Goal: Task Accomplishment & Management: Complete application form

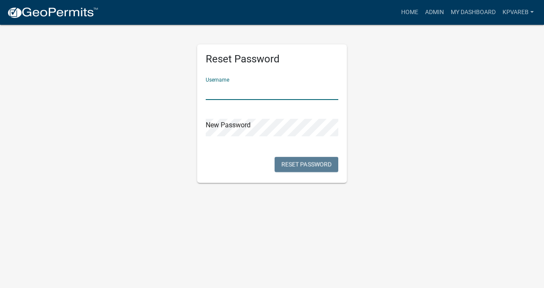
click at [249, 97] on input "text" at bounding box center [272, 92] width 133 height 18
type input "kpvareb"
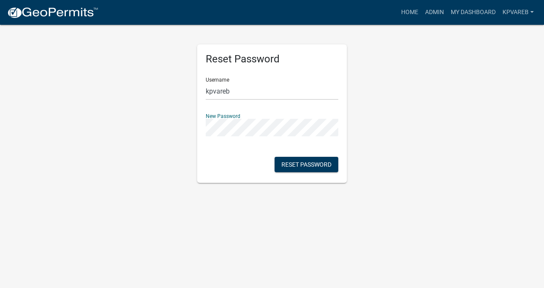
click at [389, 121] on div "Reset Password Username kpvareb New Password Reset Password" at bounding box center [272, 103] width 488 height 159
click at [358, 122] on div "Reset Password Username kpvareb New Password Reset Password" at bounding box center [272, 103] width 488 height 159
click at [310, 168] on button "Reset Password" at bounding box center [307, 164] width 64 height 15
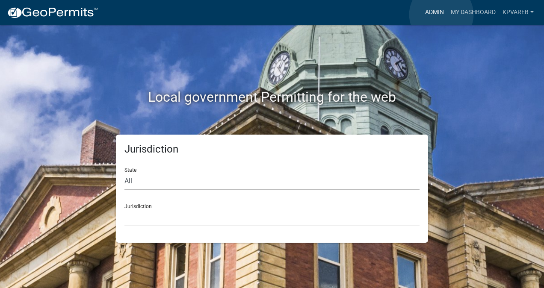
click at [441, 15] on link "Admin" at bounding box center [435, 12] width 26 height 16
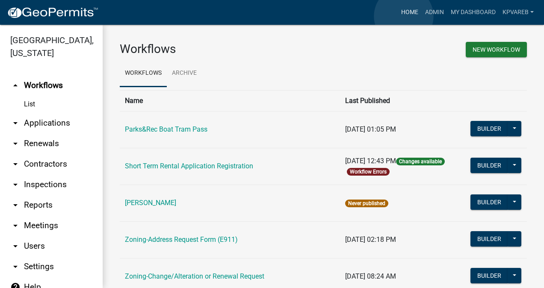
click at [404, 16] on link "Home" at bounding box center [410, 12] width 24 height 16
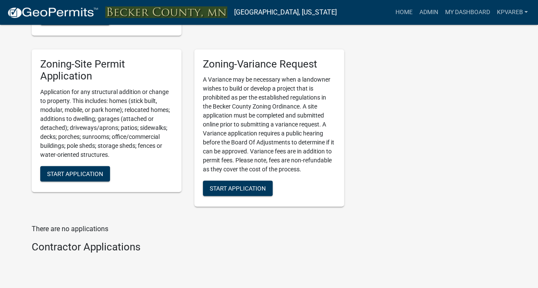
scroll to position [926, 0]
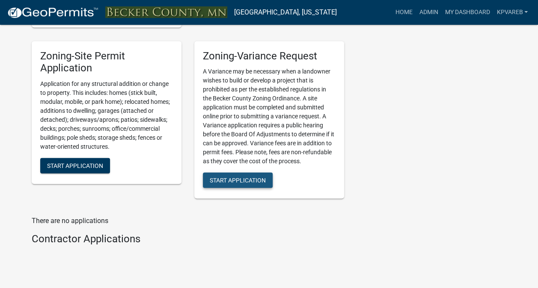
click at [222, 177] on span "Start Application" at bounding box center [238, 180] width 56 height 7
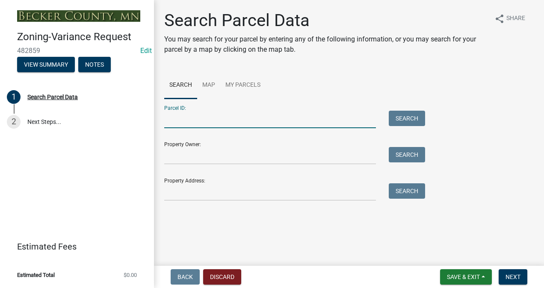
click at [230, 121] on input "Parcel ID:" at bounding box center [270, 120] width 212 height 18
type input "020090000"
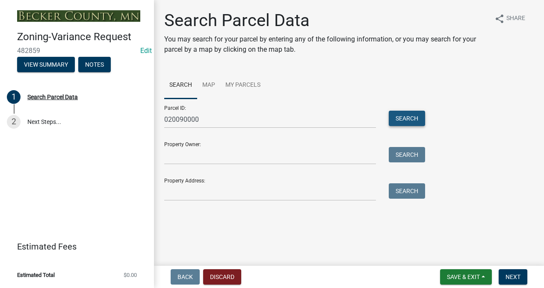
click at [408, 124] on button "Search" at bounding box center [407, 118] width 36 height 15
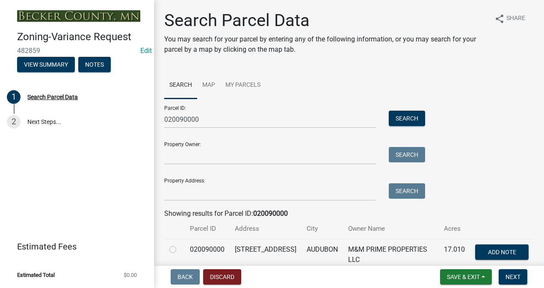
click at [180, 245] on label at bounding box center [180, 245] width 0 height 0
click at [180, 250] on input "radio" at bounding box center [183, 248] width 6 height 6
radio input "true"
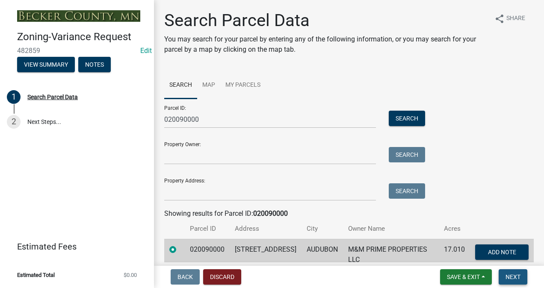
click at [512, 275] on span "Next" at bounding box center [513, 277] width 15 height 7
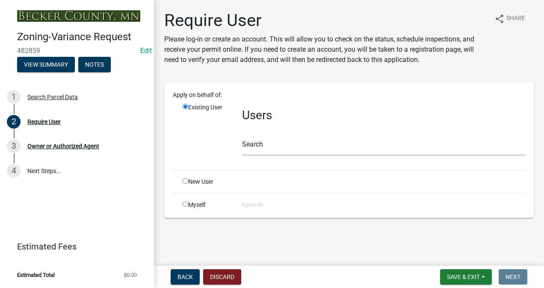
click at [185, 205] on input "radio" at bounding box center [186, 204] width 6 height 6
radio input "true"
radio input "false"
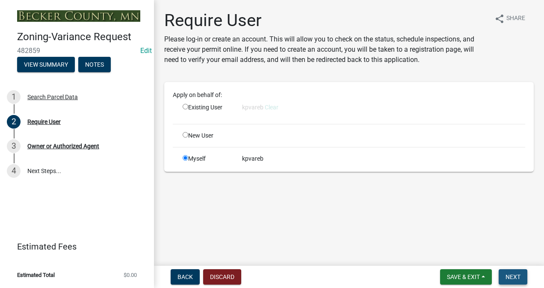
click at [504, 278] on button "Next" at bounding box center [513, 276] width 29 height 15
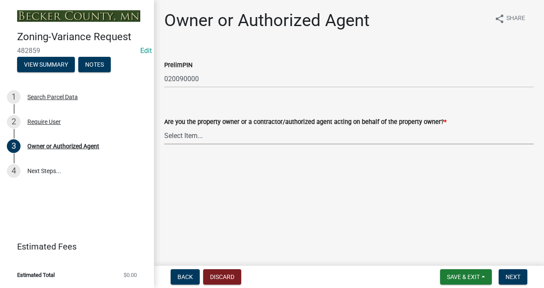
click at [266, 130] on select "Select Item... Property Owner Authorized Agent" at bounding box center [349, 136] width 370 height 18
click at [164, 127] on select "Select Item... Property Owner Authorized Agent" at bounding box center [349, 136] width 370 height 18
select select "05d0b37b-91e3-4c3b-aa7d-ec969703f475"
click at [516, 275] on span "Next" at bounding box center [513, 277] width 15 height 7
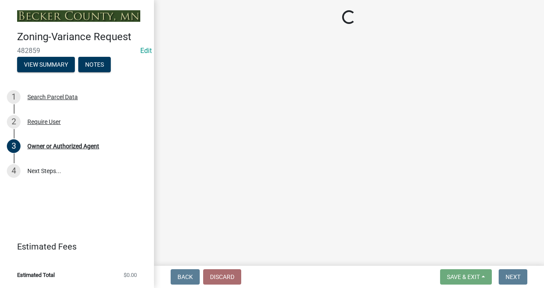
select select "86f6bbc2-da91-496d-b55e-92456f44c4fe"
select select "303247f2-d14b-4cd3-9fdc-6e6670bf7763"
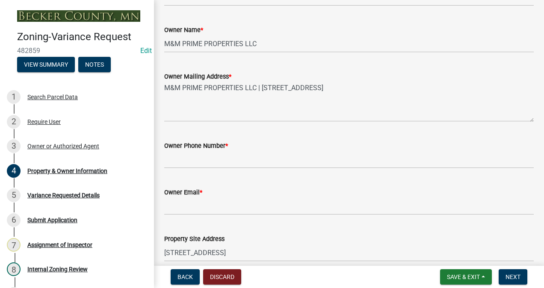
scroll to position [187, 0]
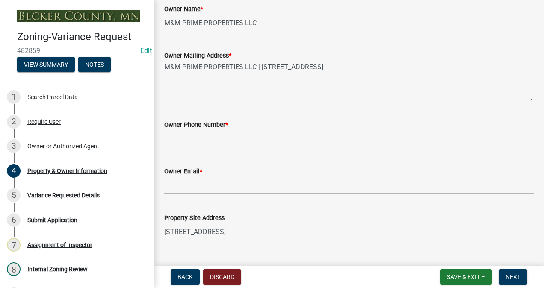
click at [282, 145] on input "Owner Phone Number *" at bounding box center [349, 139] width 370 height 18
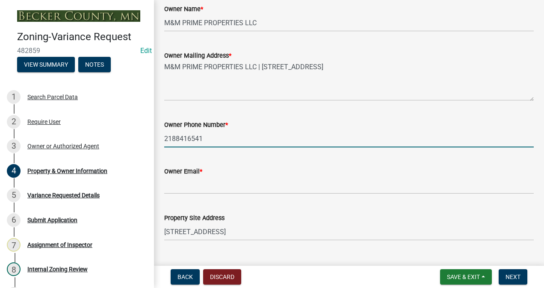
type input "2188416541"
click at [246, 191] on input "Owner Email *" at bounding box center [349, 186] width 370 height 18
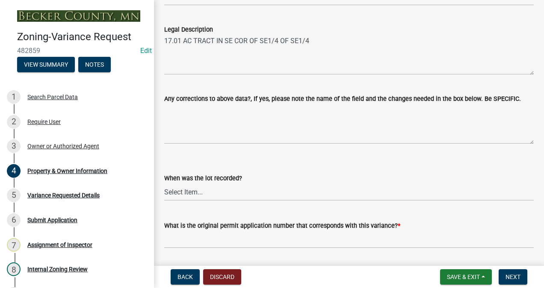
scroll to position [675, 0]
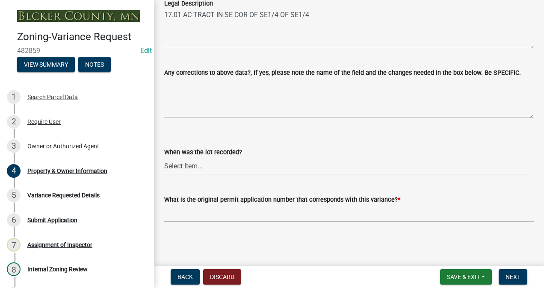
type input "n/a"
click at [222, 168] on select "Select Item... Prior to 1971 Between 1971 and 1992 After 1992 This will be a ne…" at bounding box center [349, 166] width 370 height 18
click at [164, 157] on select "Select Item... Prior to 1971 Between 1971 and 1992 After 1992 This will be a ne…" at bounding box center [349, 166] width 370 height 18
select select "e1509b63-faad-48b6-a727-dce88822a300"
click at [323, 222] on wm-data-entity-input "What is the original permit application number that corresponds with this varia…" at bounding box center [349, 206] width 370 height 47
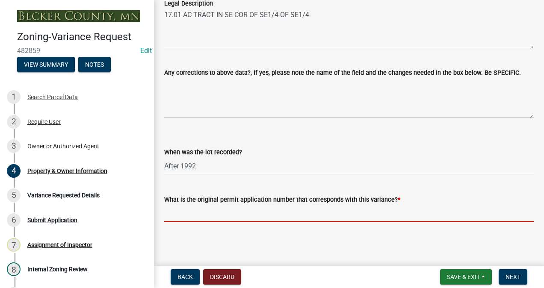
click at [376, 215] on input "What is the original permit application number that corresponds with this varia…" at bounding box center [349, 214] width 370 height 18
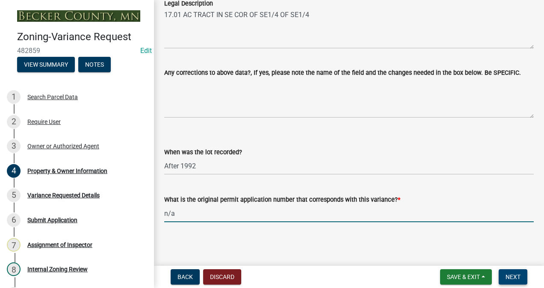
type input "n/a"
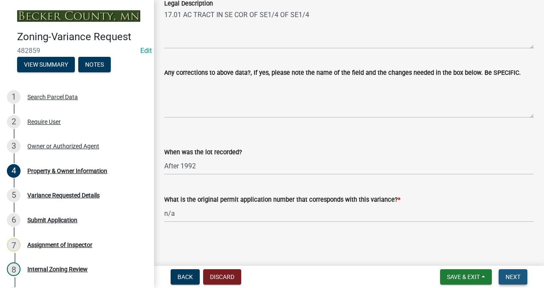
click at [515, 277] on span "Next" at bounding box center [513, 277] width 15 height 7
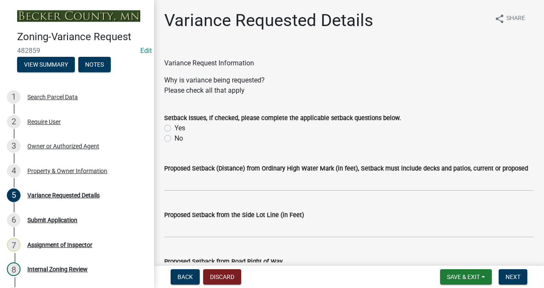
click at [175, 127] on label "Yes" at bounding box center [180, 128] width 11 height 10
click at [175, 127] on input "Yes" at bounding box center [178, 126] width 6 height 6
radio input "true"
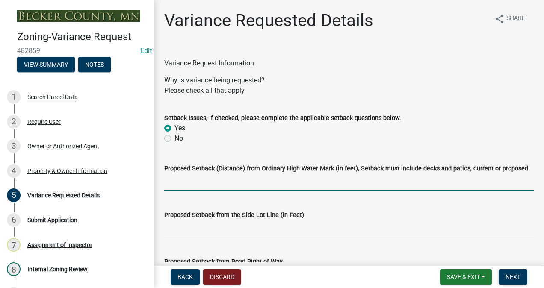
click at [204, 174] on input "Proposed Setback (Distance) from Ordinary High Water Mark (in feet), Setback mu…" at bounding box center [349, 183] width 370 height 18
type input "n/a"
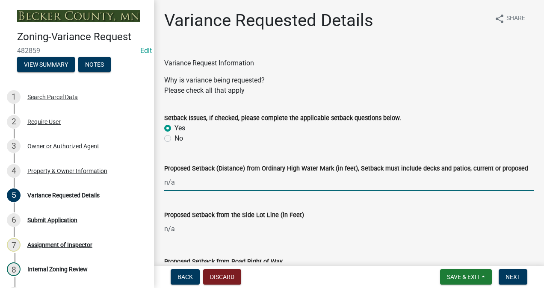
type input "n/a"
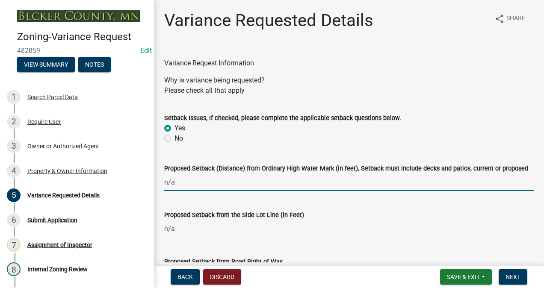
type input "n/a"
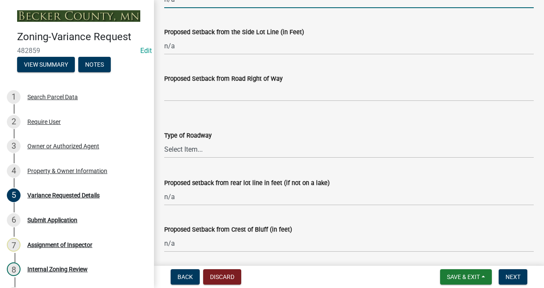
scroll to position [186, 0]
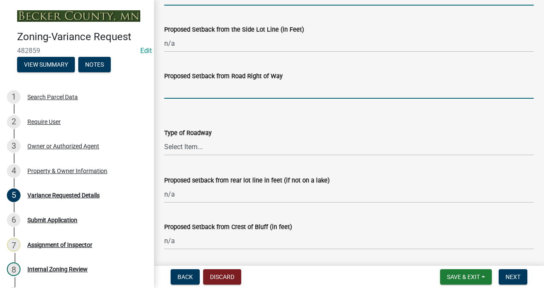
click at [215, 90] on input "Proposed Setback from Road Right of Way" at bounding box center [349, 90] width 370 height 18
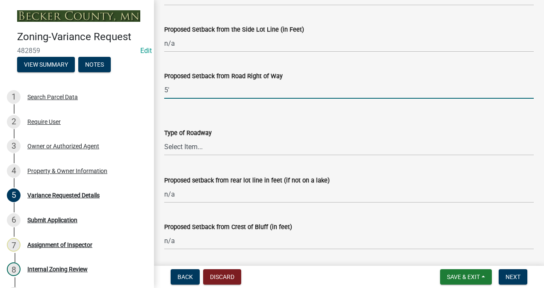
type input "5'"
click at [229, 145] on select "Select Item... [GEOGRAPHIC_DATA]" at bounding box center [349, 147] width 370 height 18
click at [164, 138] on select "Select Item... [GEOGRAPHIC_DATA]" at bounding box center [349, 147] width 370 height 18
select select "edc6b78d-c029-41a6-a436-e6f76b5f0855"
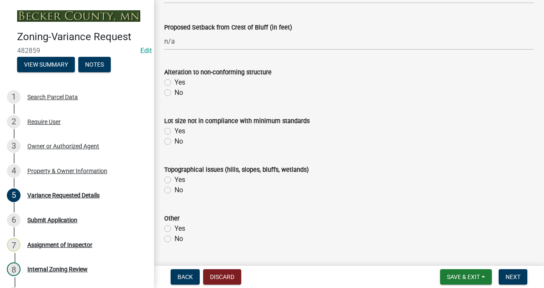
scroll to position [394, 0]
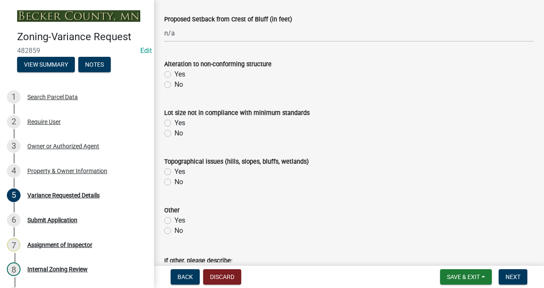
click at [175, 84] on label "No" at bounding box center [179, 85] width 9 height 10
click at [175, 84] on input "No" at bounding box center [178, 83] width 6 height 6
radio input "true"
click at [175, 130] on label "No" at bounding box center [179, 133] width 9 height 10
click at [175, 130] on input "No" at bounding box center [178, 131] width 6 height 6
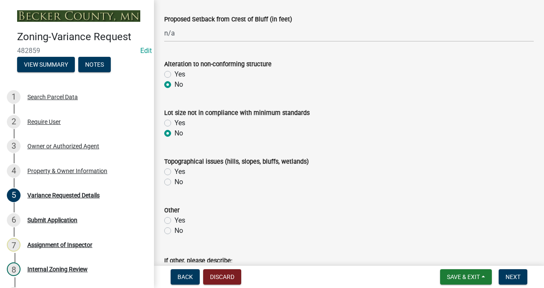
radio input "true"
click at [175, 183] on label "No" at bounding box center [179, 182] width 9 height 10
click at [175, 183] on input "No" at bounding box center [178, 180] width 6 height 6
radio input "true"
click at [175, 222] on label "Yes" at bounding box center [180, 221] width 11 height 10
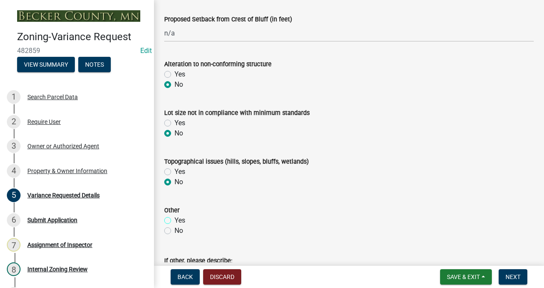
click at [175, 221] on input "Yes" at bounding box center [178, 219] width 6 height 6
radio input "true"
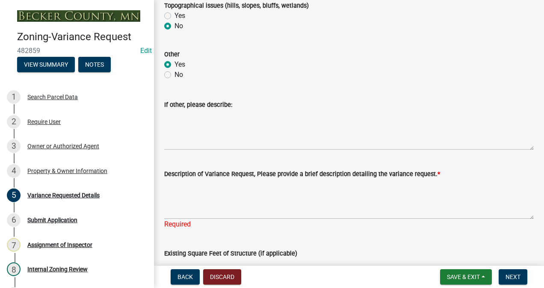
scroll to position [558, 0]
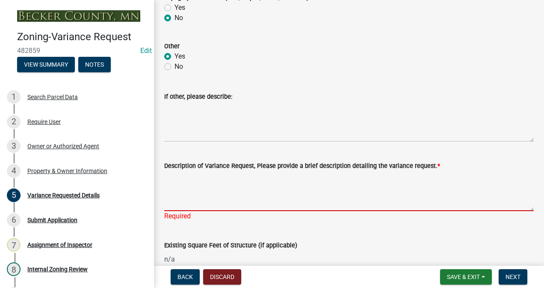
click at [235, 193] on textarea "Description of Variance Request, Please provide a brief description detailing t…" at bounding box center [349, 191] width 370 height 40
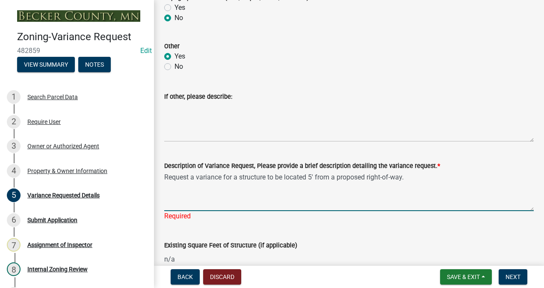
type textarea "Request a variance for a structure to be located 5' from a proposed right-of-wa…"
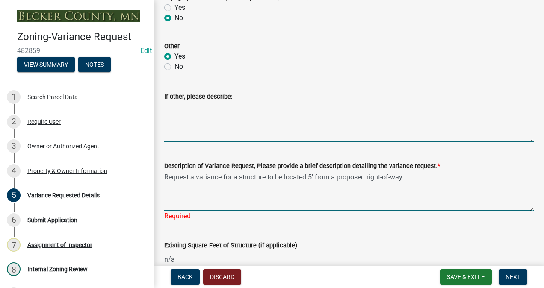
click at [210, 124] on textarea "If other, please describe:" at bounding box center [349, 122] width 370 height 40
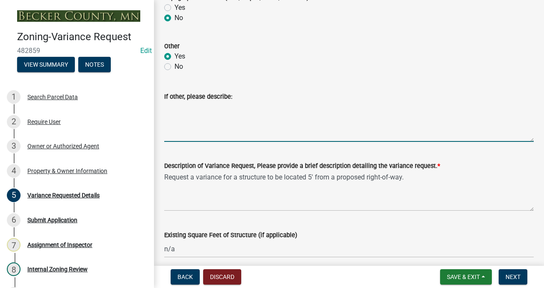
type textarea "B"
click at [250, 108] on textarea "Existing circumstances with dwellings, vegetation, and struct" at bounding box center [349, 122] width 370 height 40
click at [351, 106] on textarea "Existing circumstances with a dwelling, vegetation, and struct" at bounding box center [349, 122] width 370 height 40
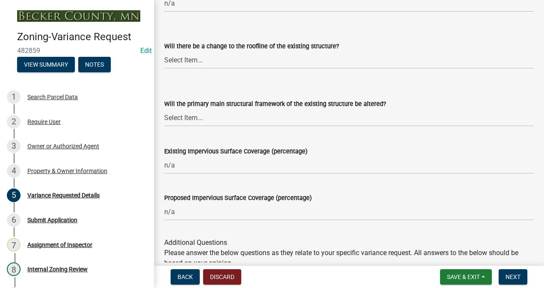
scroll to position [1039, 0]
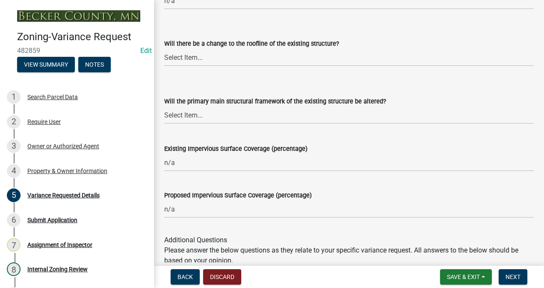
type textarea "Existing circumstances with a dwelling, vegetation, and structure make the curr…"
click at [283, 62] on select "Select Item... Yes No N/A" at bounding box center [349, 58] width 370 height 18
click at [164, 49] on select "Select Item... Yes No N/A" at bounding box center [349, 58] width 370 height 18
select select "a5c6235c-6fe0-43e3-9b64-f3566618e99d"
click at [227, 121] on select "Select Item... Yes No N/A" at bounding box center [349, 116] width 370 height 18
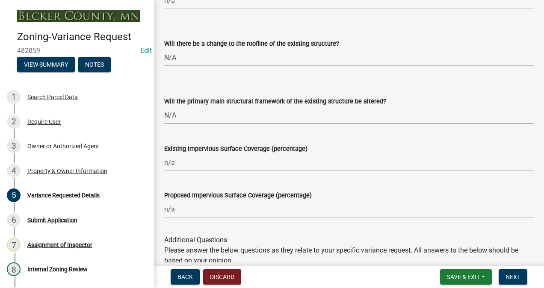
click at [164, 107] on select "Select Item... Yes No N/A" at bounding box center [349, 116] width 370 height 18
select select "a60f612c-e64d-4767-92b2-cb2f842b6e0b"
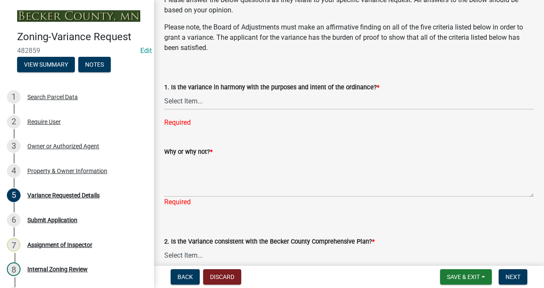
scroll to position [1293, 0]
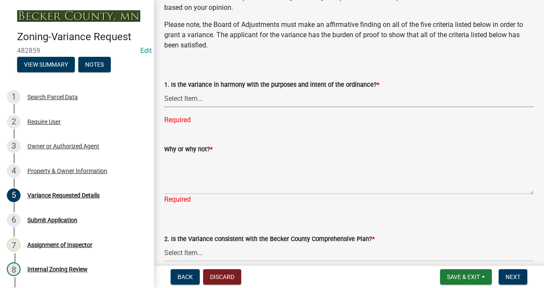
click at [269, 100] on select "Select Item... Yes No" at bounding box center [349, 99] width 370 height 18
click at [164, 90] on select "Select Item... Yes No" at bounding box center [349, 99] width 370 height 18
select select "bb2b5e43-03c1-4874-9abf-a65f400af928"
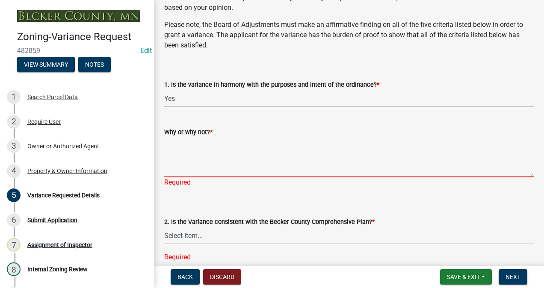
click at [201, 157] on textarea "Why or why not? *" at bounding box center [349, 157] width 370 height 40
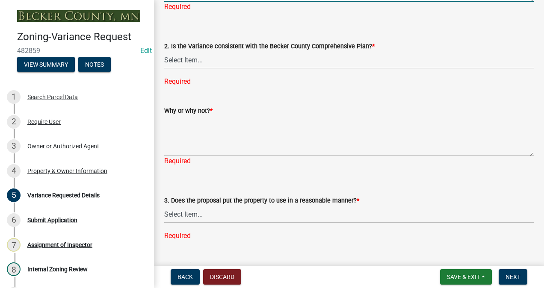
scroll to position [1460, 0]
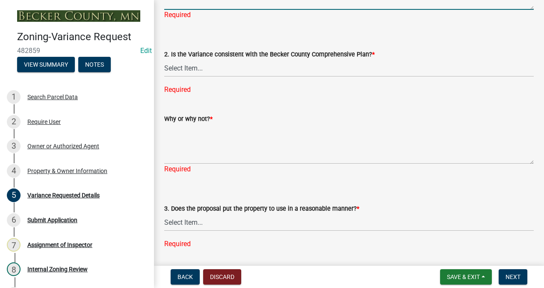
type textarea "Yes, this location of the road is the least intrusive to existing vegetation an…"
click at [289, 217] on select "Select Item... Yes No" at bounding box center [349, 223] width 370 height 18
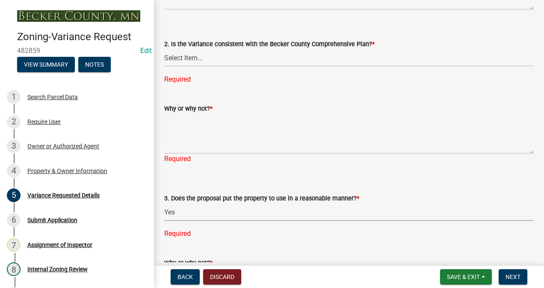
click at [164, 204] on select "Select Item... Yes No" at bounding box center [349, 213] width 370 height 18
select select "860afd09-da87-482b-bca4-413f5cf53582"
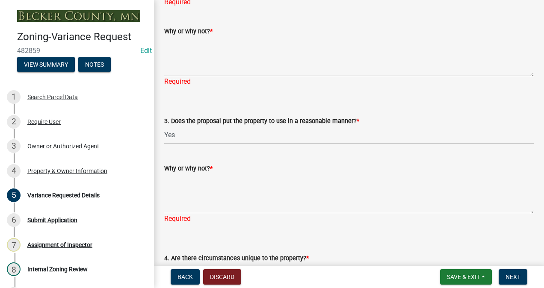
scroll to position [1543, 0]
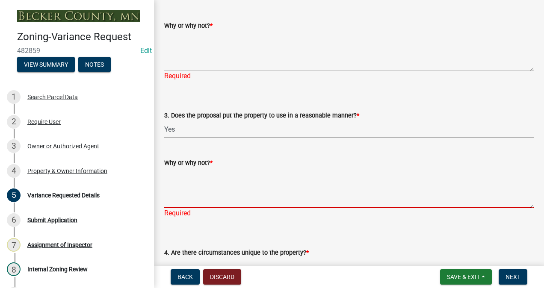
click at [216, 179] on textarea "Why or why not? *" at bounding box center [349, 188] width 370 height 40
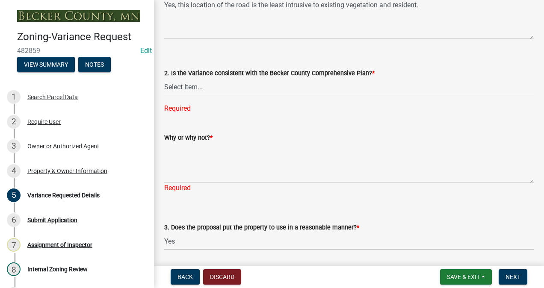
scroll to position [1421, 0]
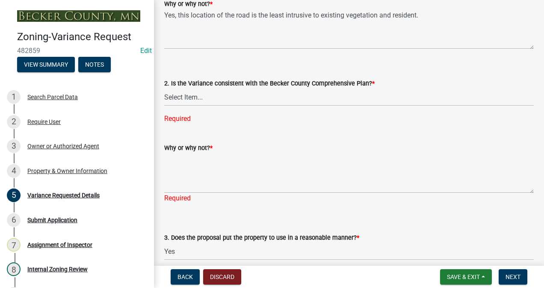
type textarea "Yes, this road will be low speed, and a lower traffic count is anticipated."
click at [275, 178] on textarea "Why or why not? *" at bounding box center [349, 173] width 370 height 40
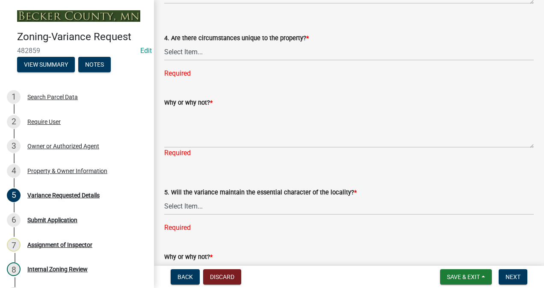
scroll to position [1753, 0]
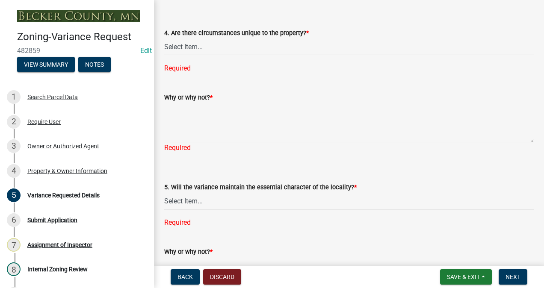
type textarea "Yes, the"
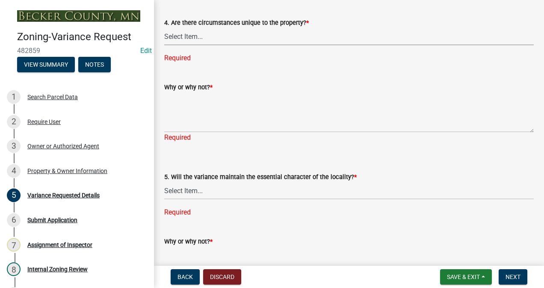
click at [221, 45] on select "Select Item... Yes No" at bounding box center [349, 37] width 370 height 18
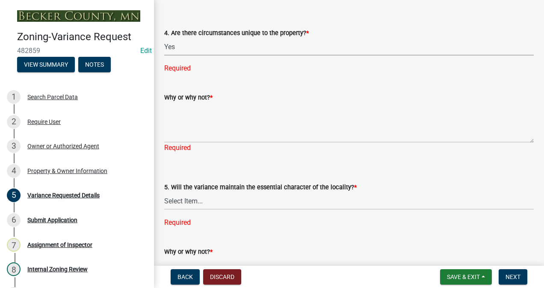
click at [164, 38] on select "Select Item... Yes No" at bounding box center [349, 47] width 370 height 18
select select "ee8740c3-f4d5-48cf-ad42-c8f7342b480c"
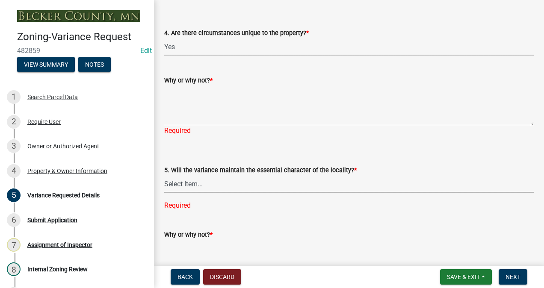
click at [222, 189] on select "Select Item... Yes No" at bounding box center [349, 184] width 370 height 18
click at [212, 186] on select "Select Item... Yes No" at bounding box center [349, 184] width 370 height 18
click at [164, 175] on select "Select Item... Yes No" at bounding box center [349, 184] width 370 height 18
select select "1aa51e34-4f0a-4095-a3f3-287665056048"
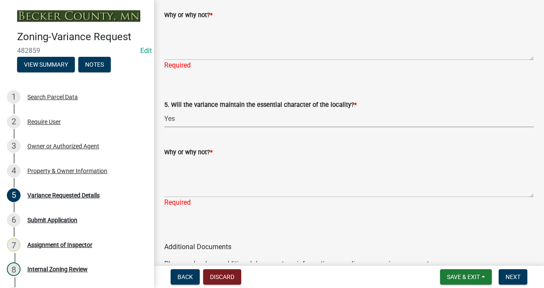
scroll to position [1800, 0]
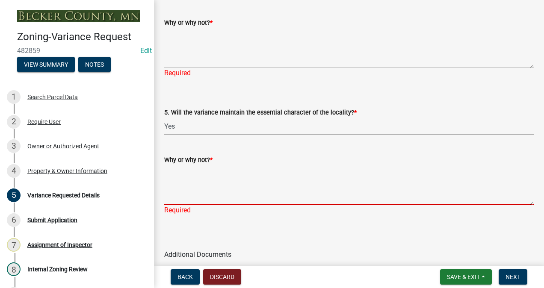
click at [234, 170] on textarea "Why or why not? *" at bounding box center [349, 185] width 370 height 40
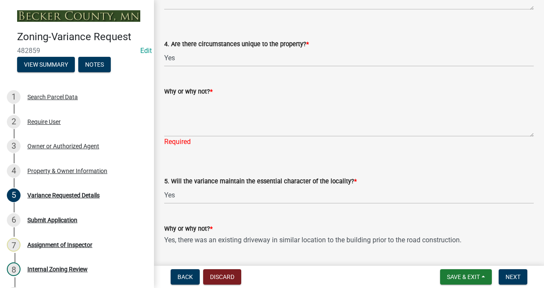
scroll to position [1742, 0]
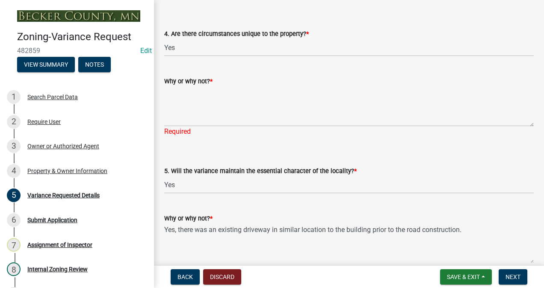
type textarea "Yes, there was an existing driveway in similar location to the building prior t…"
click at [228, 112] on textarea "Why or why not? *" at bounding box center [349, 106] width 370 height 40
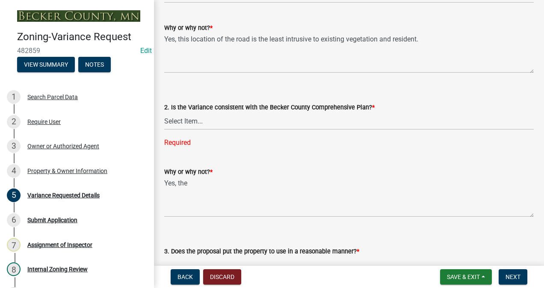
scroll to position [1423, 0]
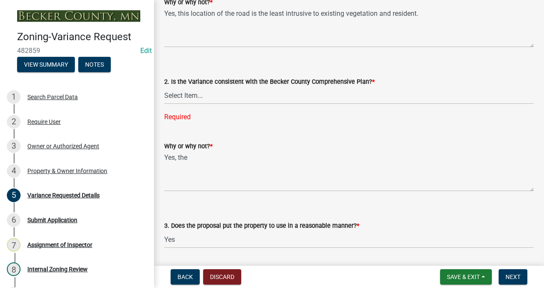
type textarea "The location of an existing dwelling, structure and vegetation limited road pla…"
click at [302, 97] on select "Select Item... Yes No" at bounding box center [349, 96] width 370 height 18
click at [164, 87] on select "Select Item... Yes No" at bounding box center [349, 96] width 370 height 18
select select "8ea3e6c3-8fed-4904-aa20-2f643744aa0c"
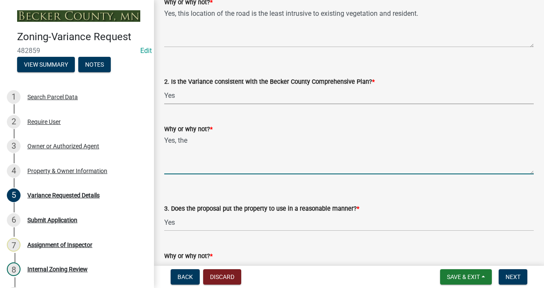
click at [202, 145] on textarea "Yes, the" at bounding box center [349, 154] width 370 height 40
drag, startPoint x: 379, startPoint y: 141, endPoint x: 179, endPoint y: 137, distance: 200.7
click at [179, 137] on textarea "Yes, the road was constructed per an approved MPCA stormwater plan." at bounding box center [349, 154] width 370 height 40
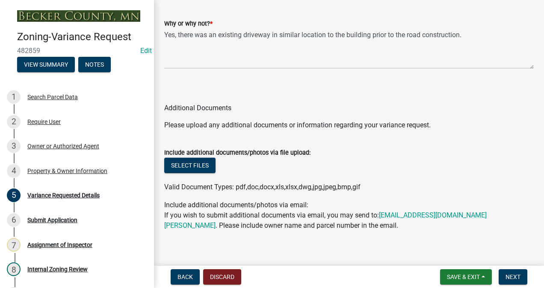
scroll to position [1918, 0]
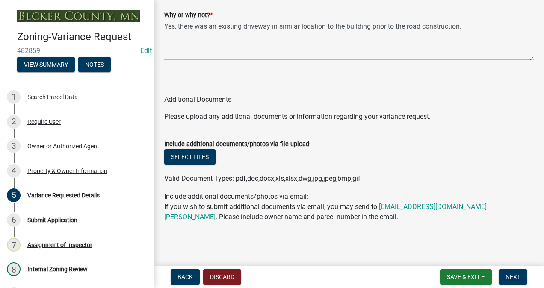
type textarea "Yes, this location limits vegetation removal and all stormwater best management…"
click at [503, 278] on button "Next" at bounding box center [513, 276] width 29 height 15
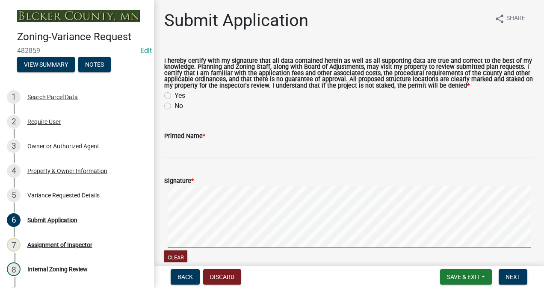
click at [175, 95] on label "Yes" at bounding box center [180, 96] width 11 height 10
click at [175, 95] on input "Yes" at bounding box center [178, 94] width 6 height 6
radio input "true"
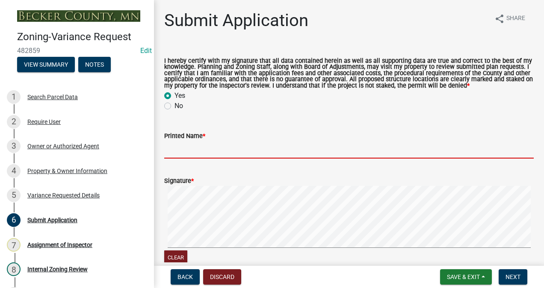
click at [200, 148] on input "Printed Name *" at bounding box center [349, 150] width 370 height 18
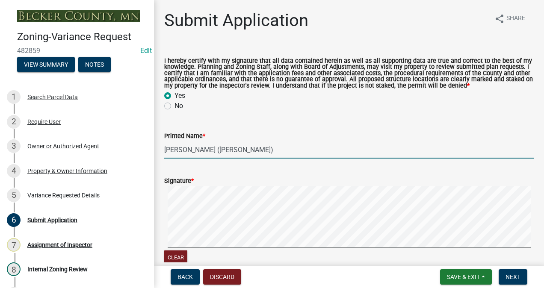
type input "[PERSON_NAME] ([PERSON_NAME])"
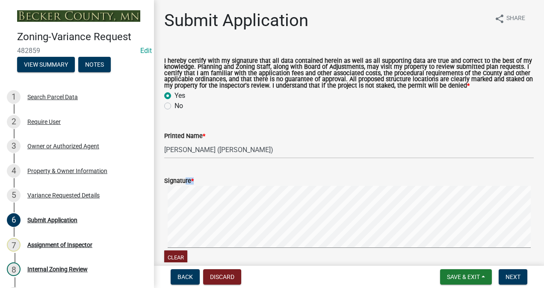
click at [191, 230] on form "Signature * Clear" at bounding box center [349, 216] width 370 height 101
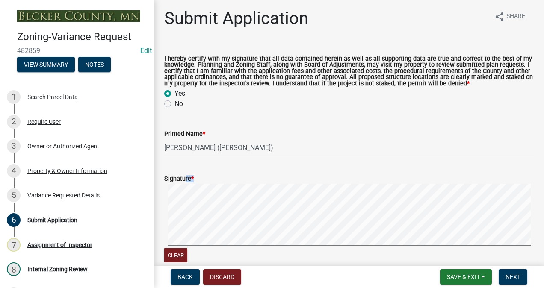
click at [222, 175] on form "Signature * Clear" at bounding box center [349, 213] width 370 height 101
click at [502, 275] on button "Next" at bounding box center [513, 276] width 29 height 15
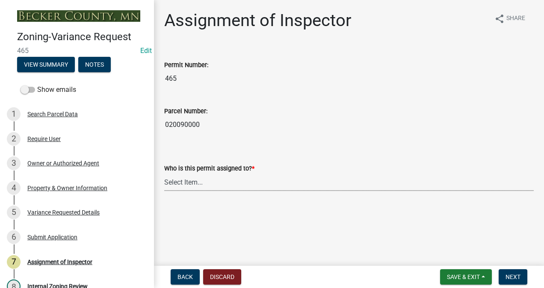
click at [208, 182] on select "Select Item... [PERSON_NAME] [PERSON_NAME] [PERSON_NAME] [PERSON_NAME] [PERSON_…" at bounding box center [349, 183] width 370 height 18
